Goal: Complete application form

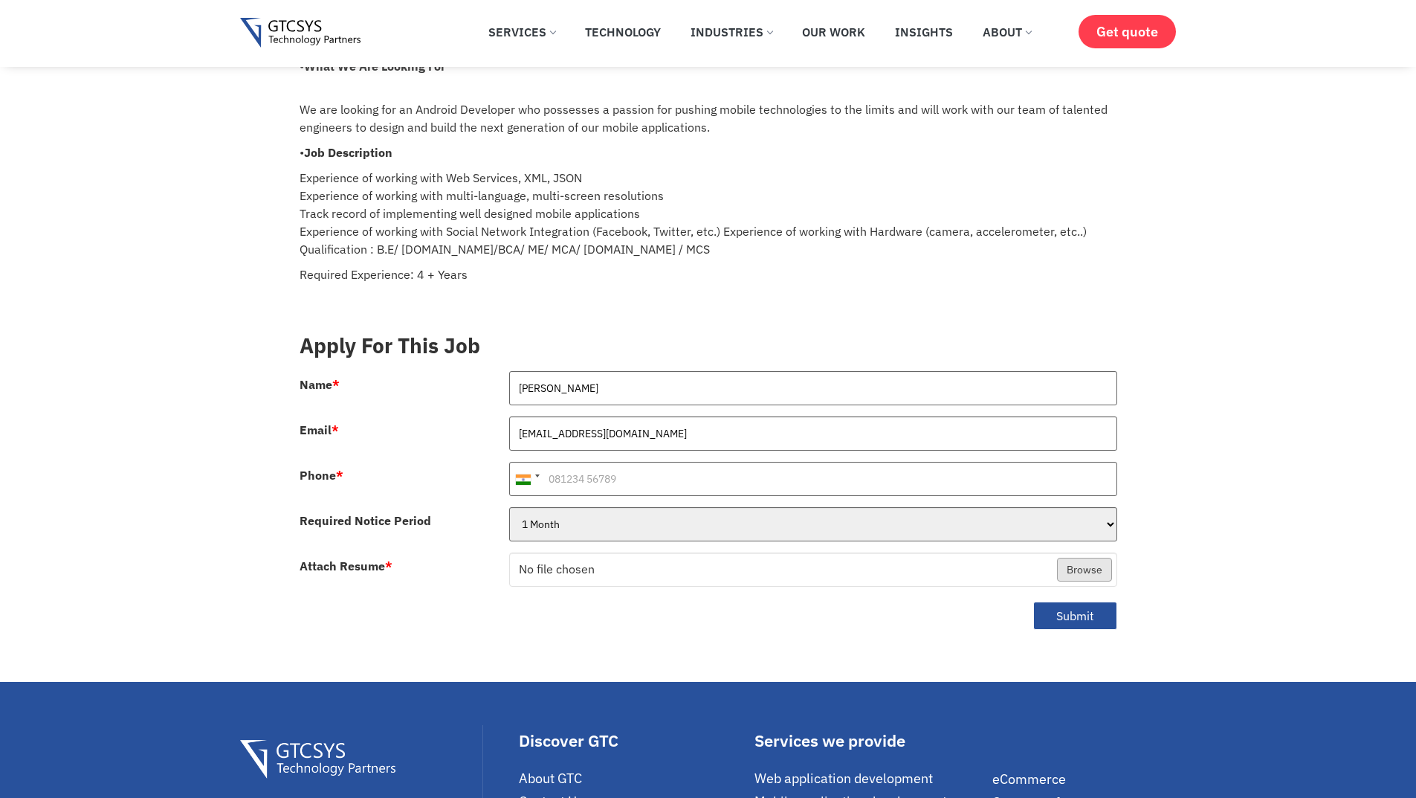
scroll to position [124, 0]
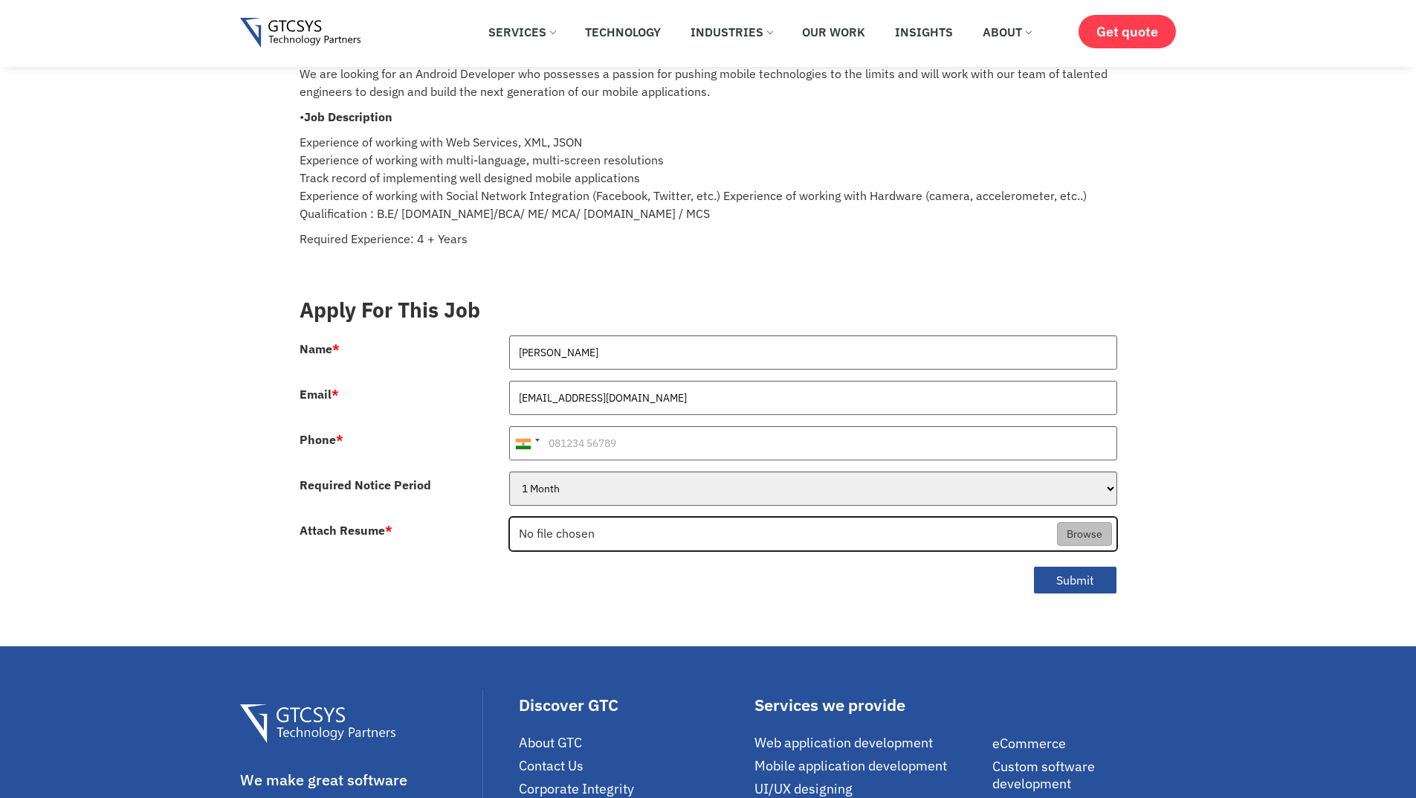
click at [569, 522] on input "Attach Resume *" at bounding box center [813, 534] width 607 height 34
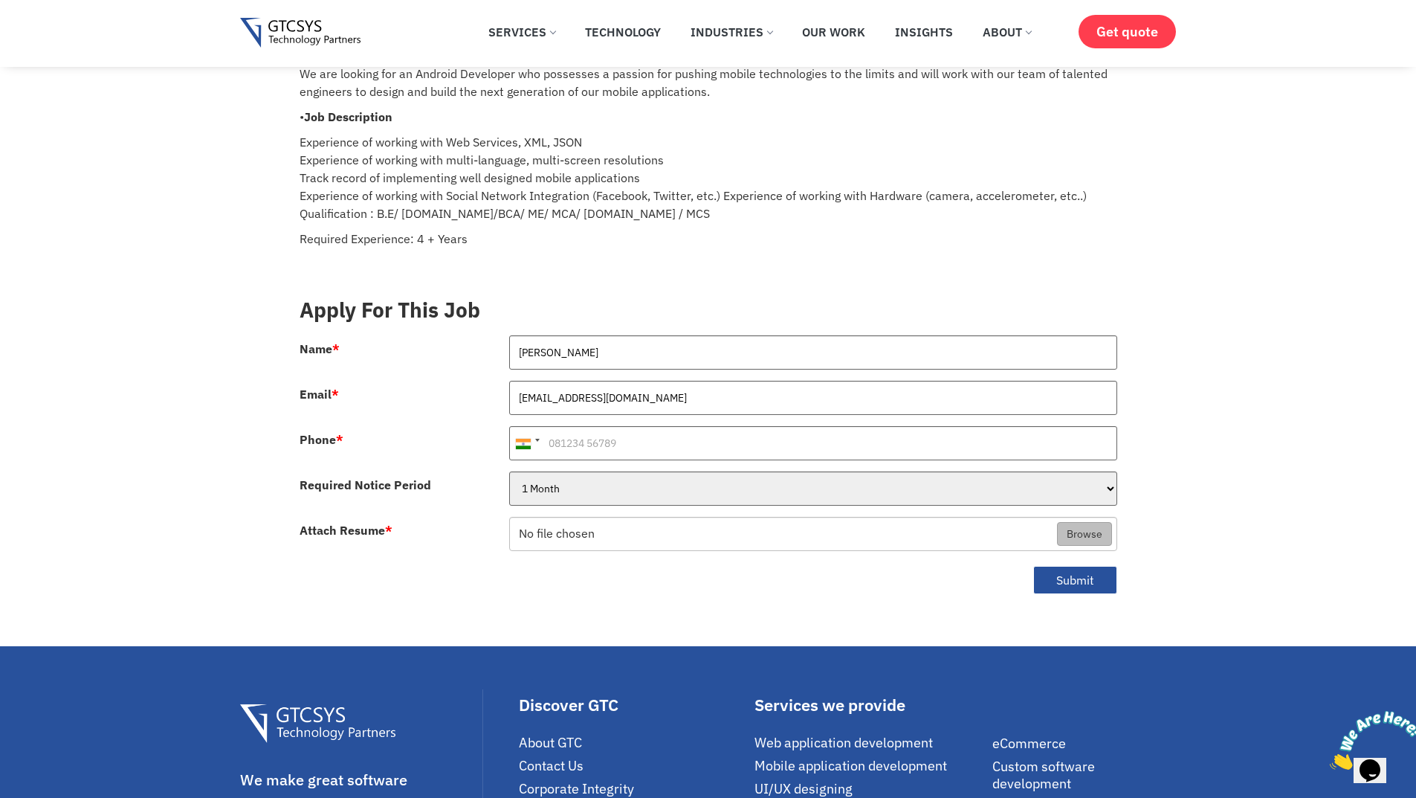
scroll to position [0, 0]
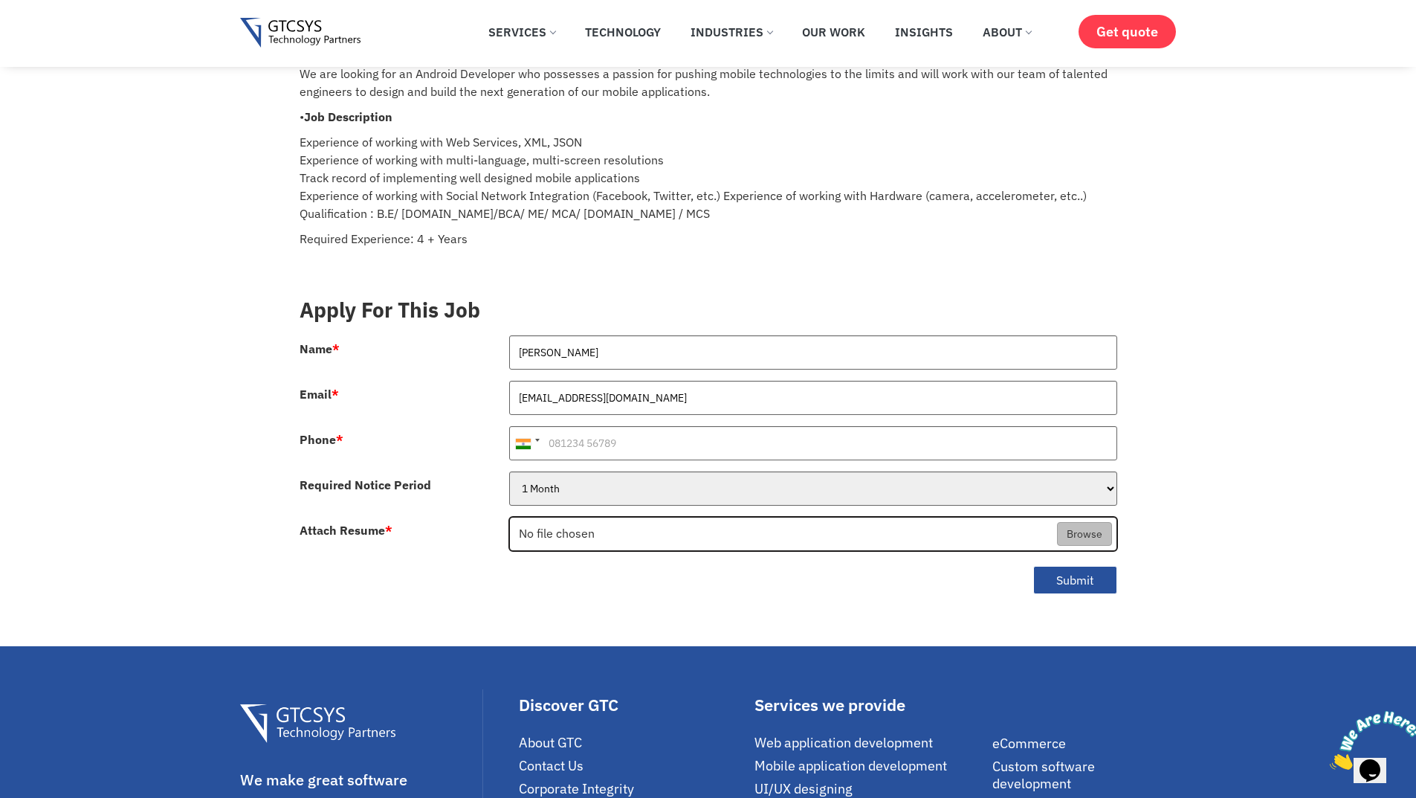
type input "C:\fakepath\[PERSON_NAME]-CV-06-08-25.pdf"
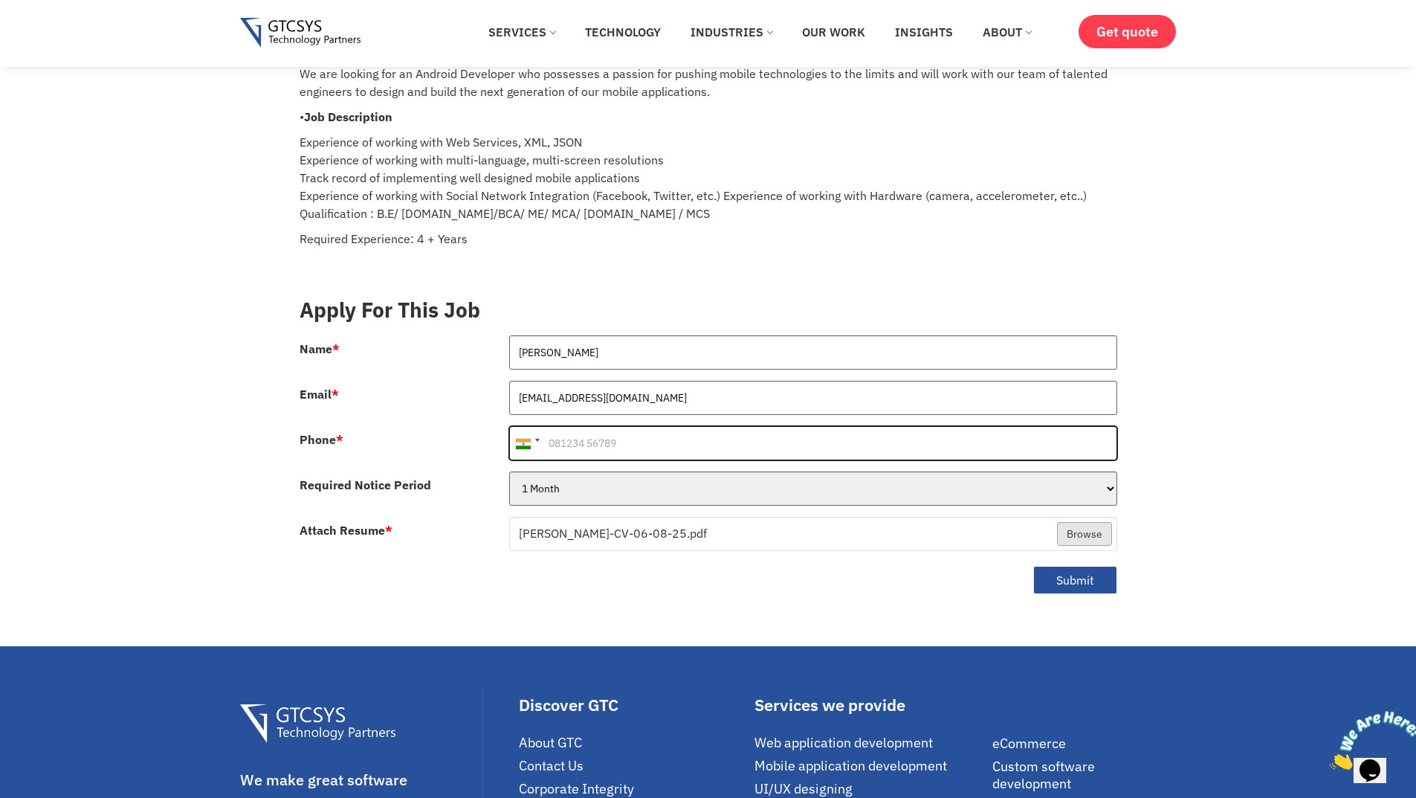
click at [684, 427] on input "Phone *" at bounding box center [813, 443] width 608 height 34
click at [565, 430] on input "[PHONE_NUMBER]" at bounding box center [813, 443] width 608 height 34
type input "9904544631"
click at [538, 439] on div at bounding box center [537, 440] width 4 height 3
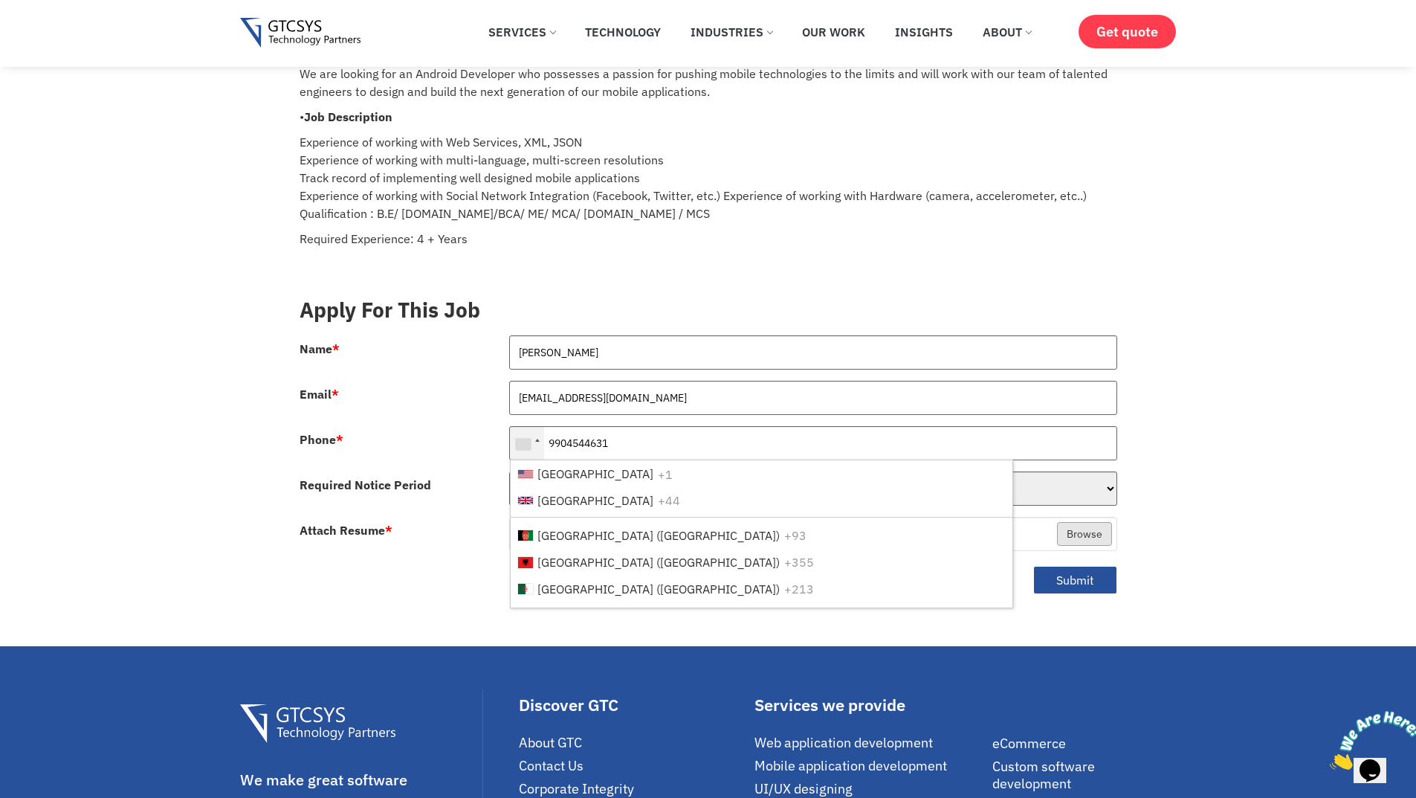
scroll to position [2588, 0]
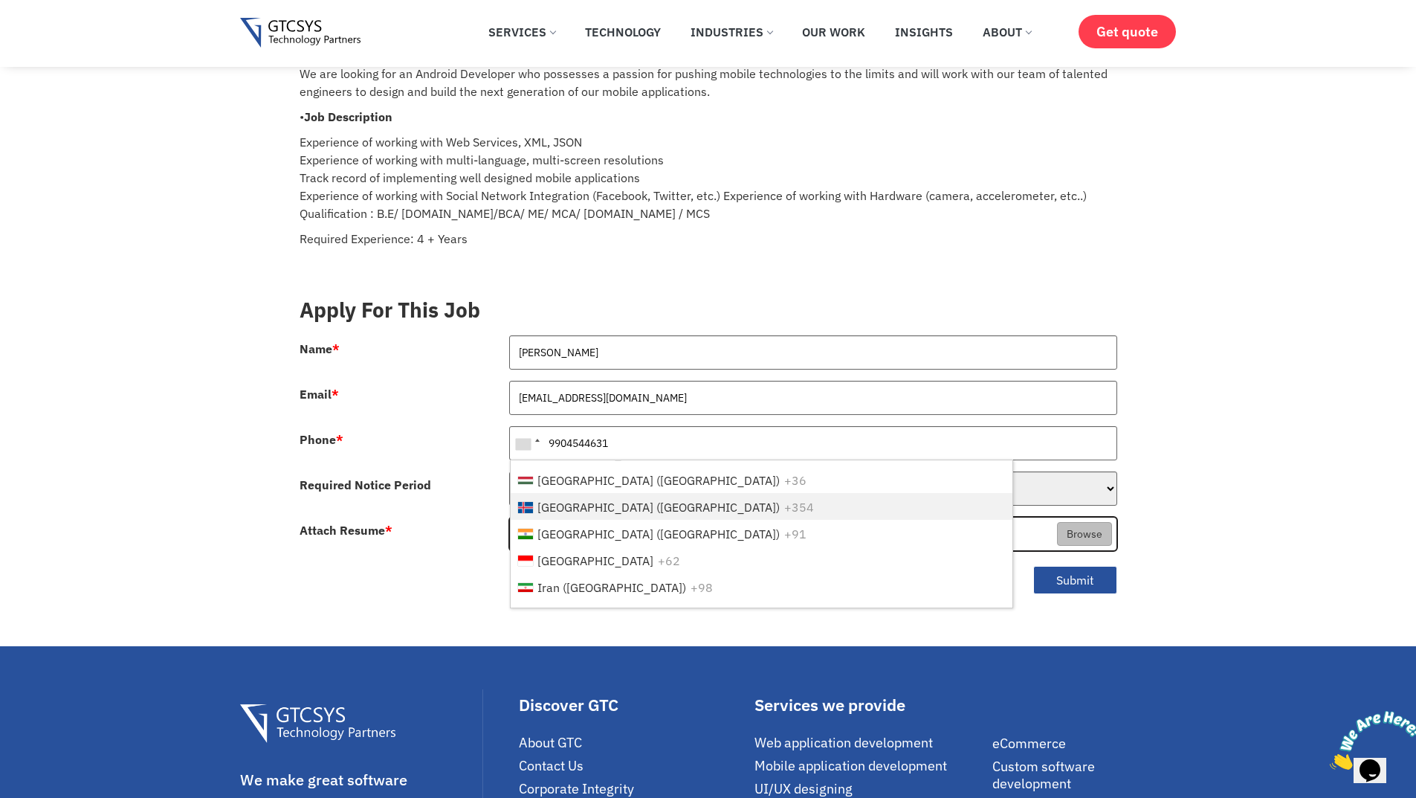
click at [540, 517] on input "Attach Resume *" at bounding box center [813, 534] width 607 height 34
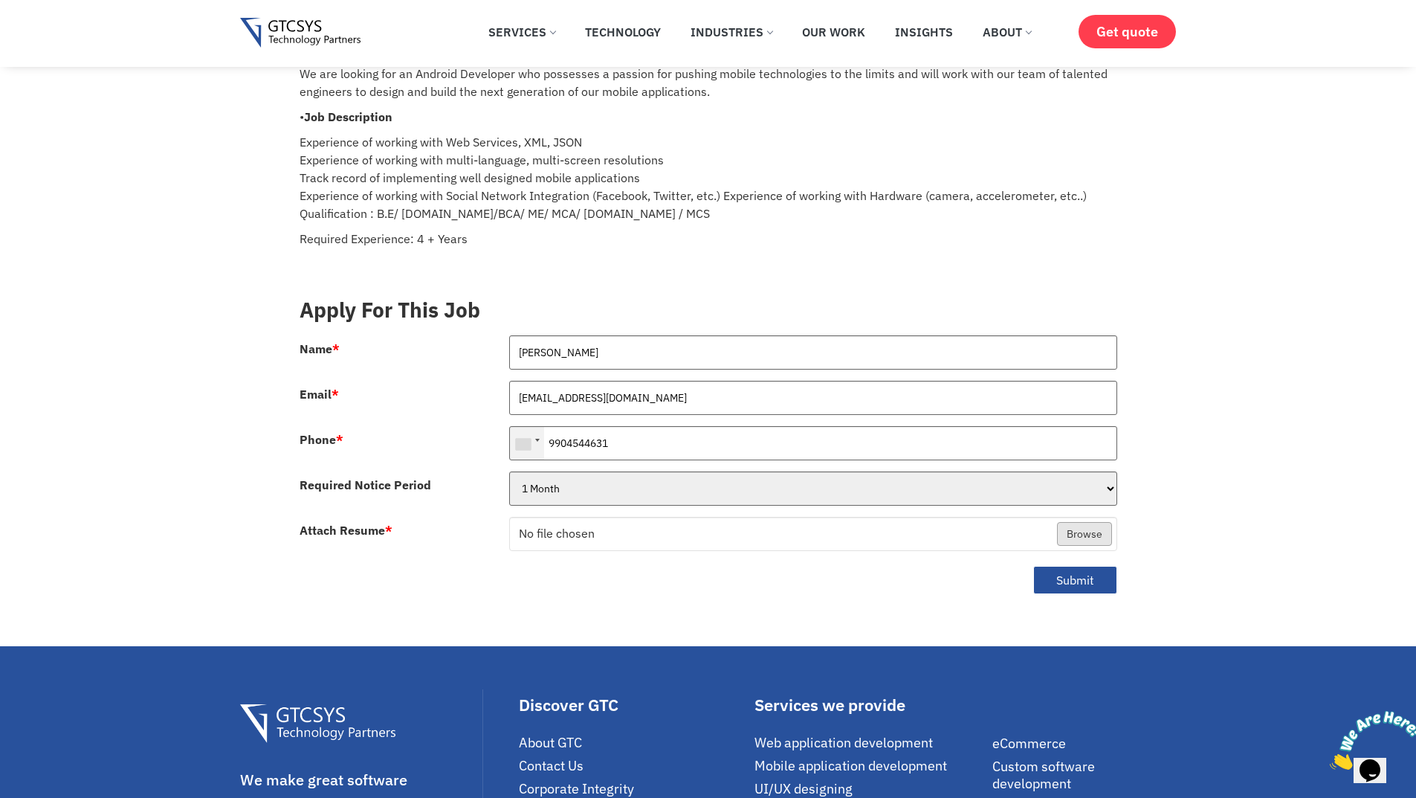
click at [538, 434] on div at bounding box center [527, 443] width 34 height 33
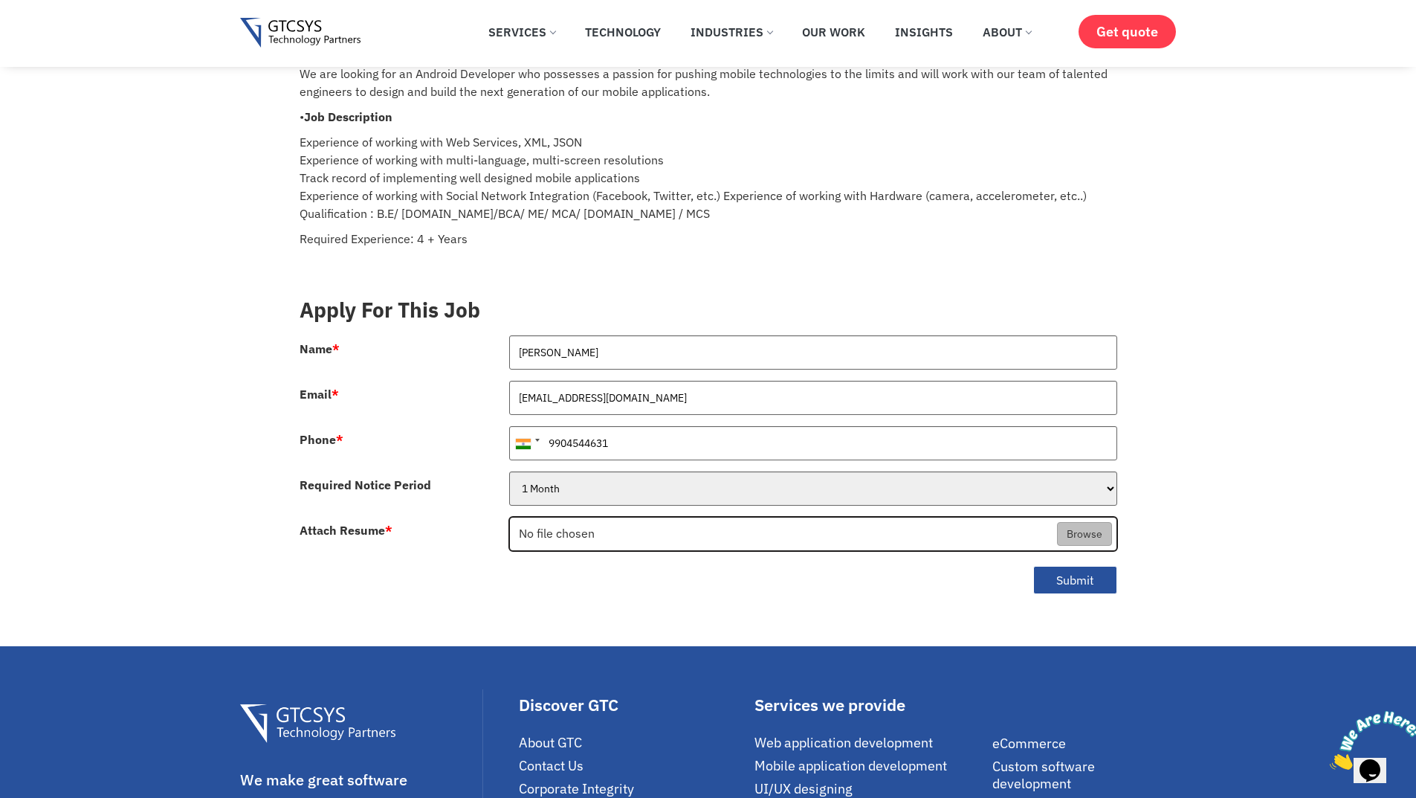
click at [693, 517] on input "Attach Resume *" at bounding box center [813, 534] width 607 height 34
type input "C:\fakepath\[PERSON_NAME]-CV-06-08-25.pdf"
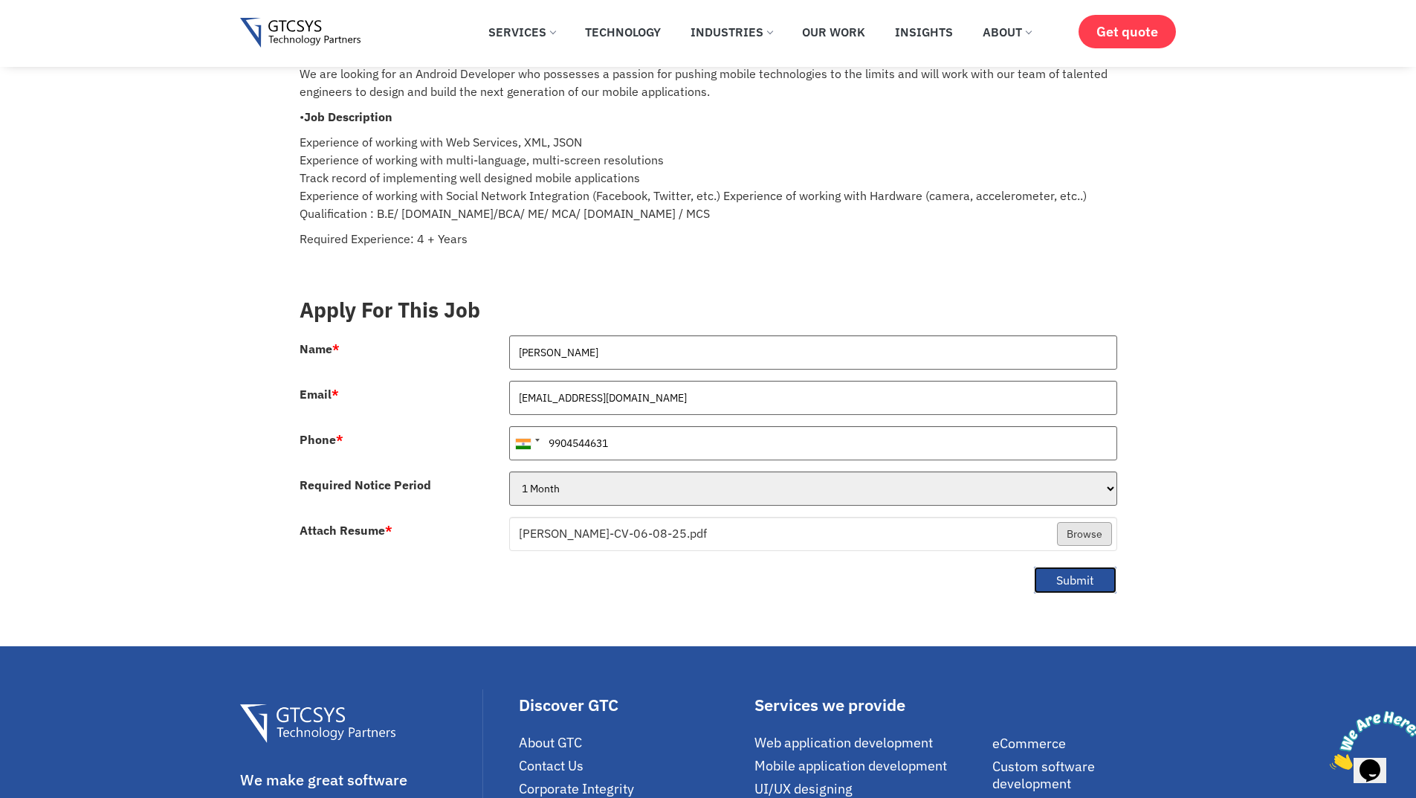
click at [1058, 566] on button "Submit" at bounding box center [1075, 580] width 84 height 29
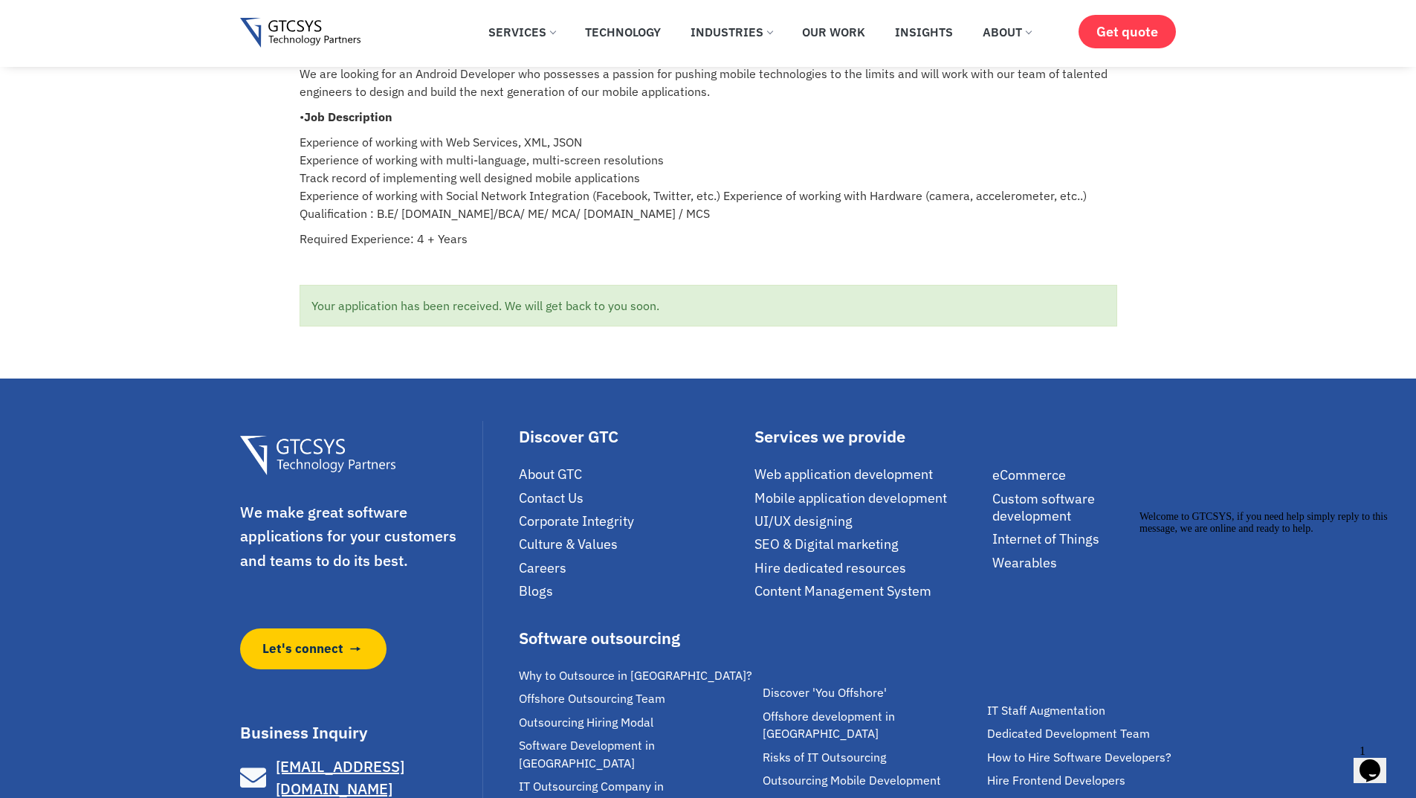
click at [1377, 758] on icon "Opens Chat This icon Opens the chat window." at bounding box center [1370, 770] width 24 height 24
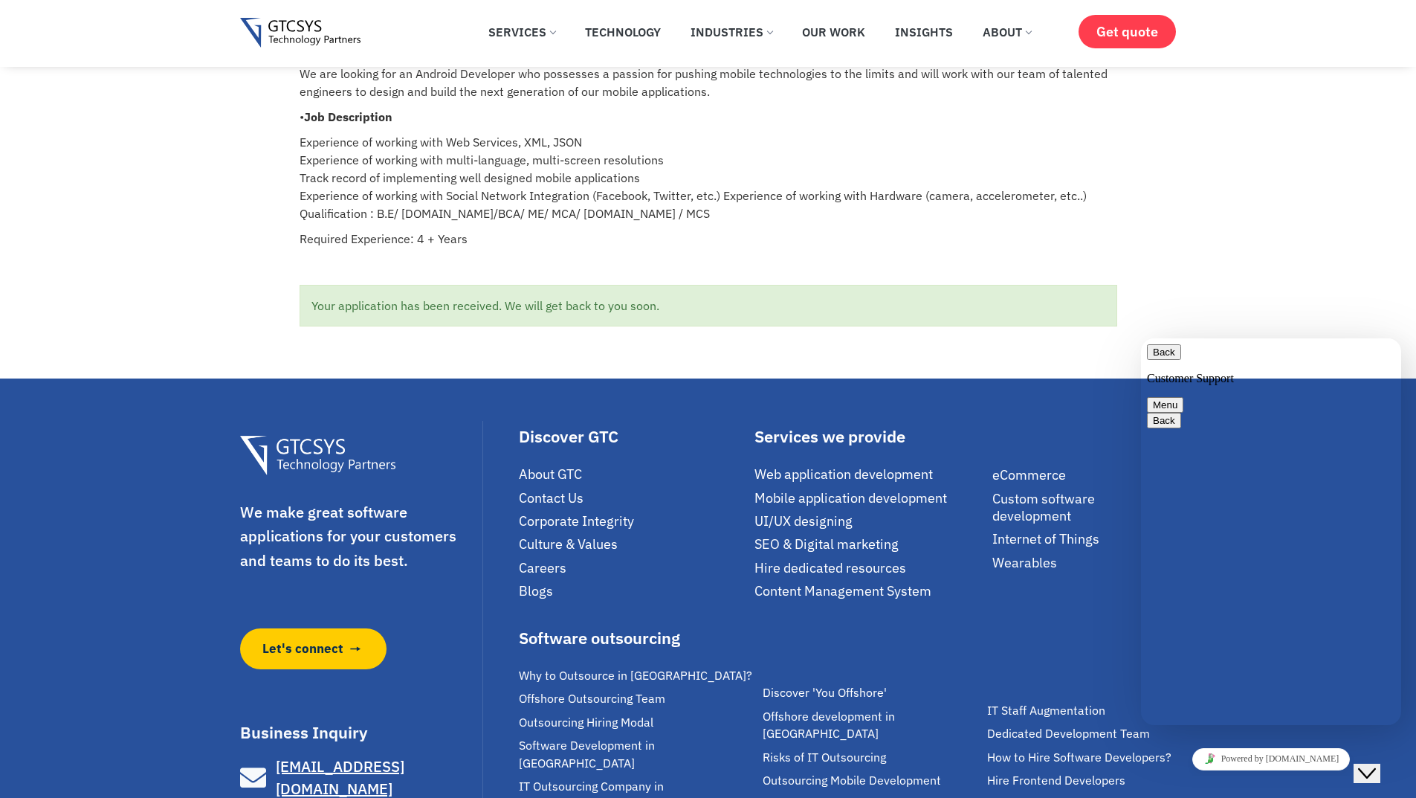
scroll to position [0, 0]
